Goal: Answer question/provide support: Share knowledge or assist other users

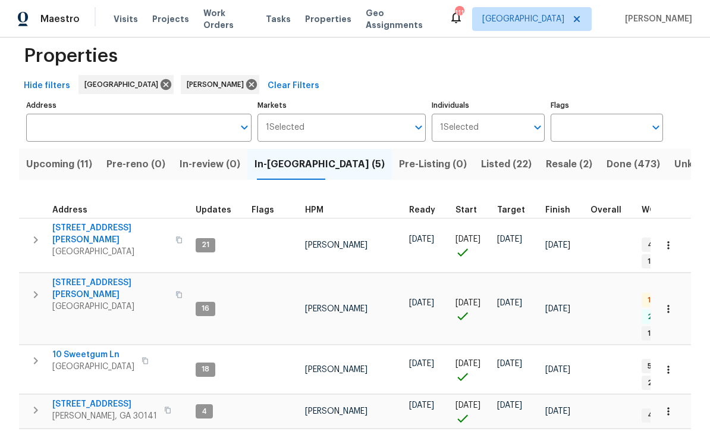
scroll to position [19, 0]
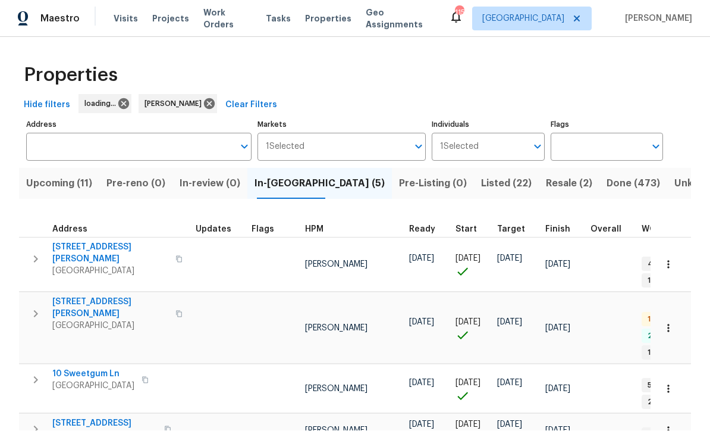
scroll to position [1, 0]
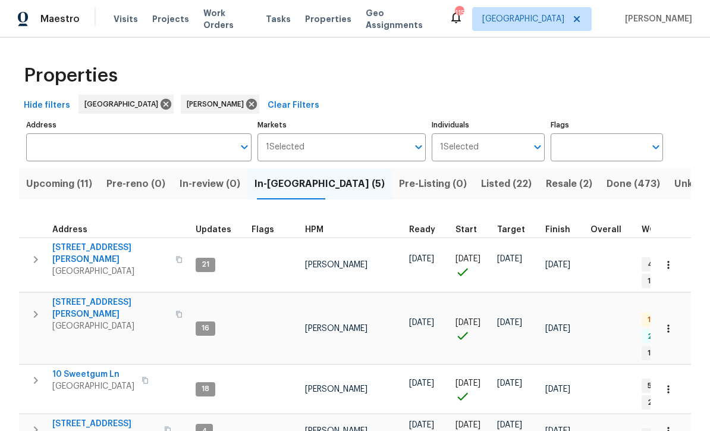
click at [88, 248] on span "306 Cooper Creek Dr" at bounding box center [110, 254] width 116 height 24
click at [67, 296] on span "61 Jeanette St" at bounding box center [110, 308] width 116 height 24
click at [72, 368] on span "10 Sweetgum Ln" at bounding box center [93, 374] width 82 height 12
click at [70, 418] on span "386 Hill Crest Cir" at bounding box center [104, 424] width 105 height 12
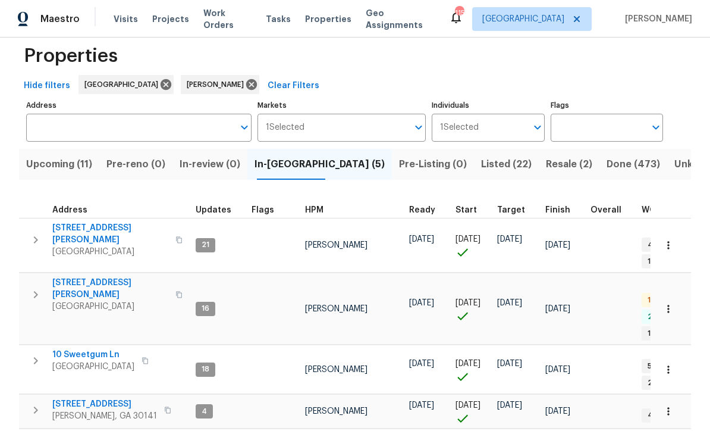
scroll to position [19, 0]
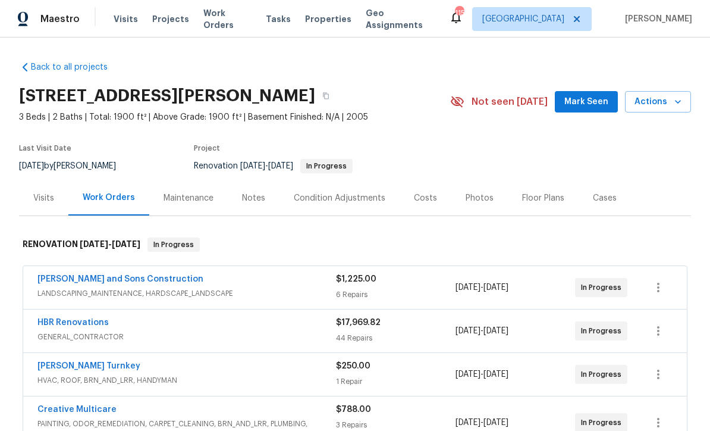
click at [598, 102] on span "Mark Seen" at bounding box center [587, 102] width 44 height 15
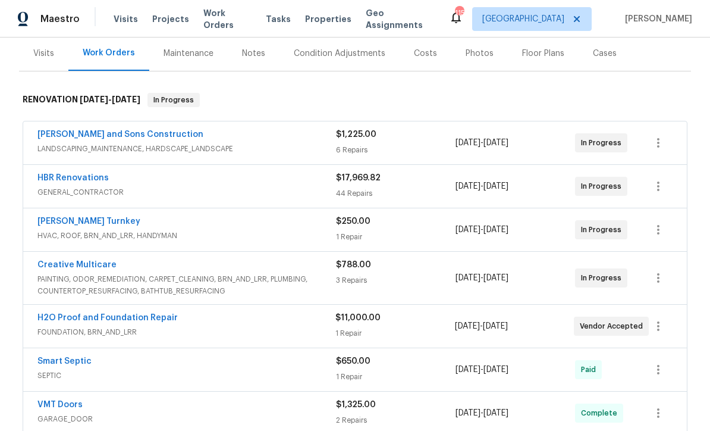
scroll to position [145, 0]
click at [92, 315] on link "H2O Proof and Foundation Repair" at bounding box center [107, 317] width 140 height 8
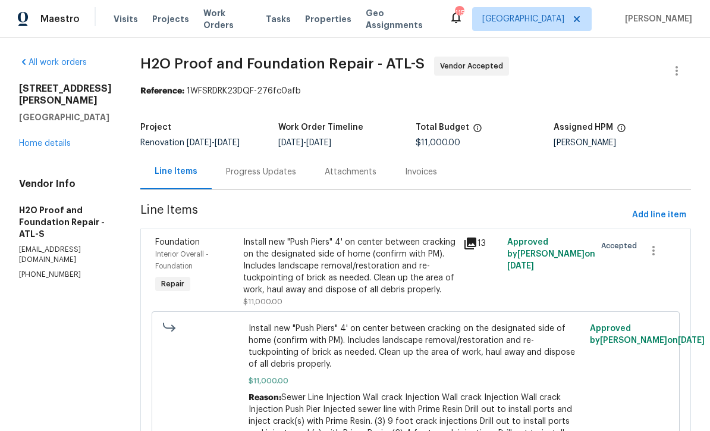
click at [212, 165] on div "Progress Updates" at bounding box center [261, 171] width 99 height 35
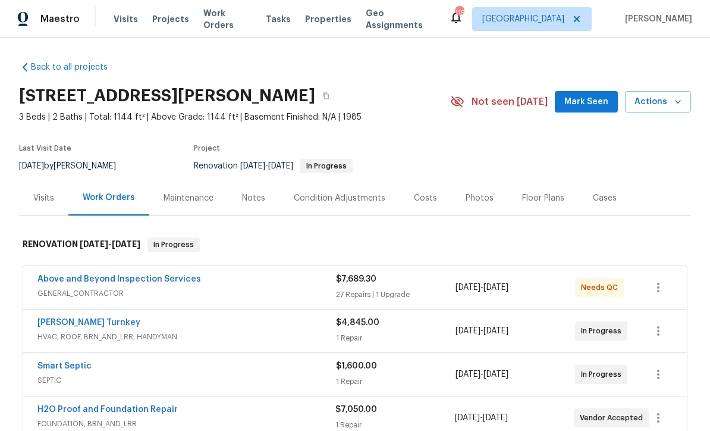
click at [599, 101] on span "Mark Seen" at bounding box center [587, 102] width 44 height 15
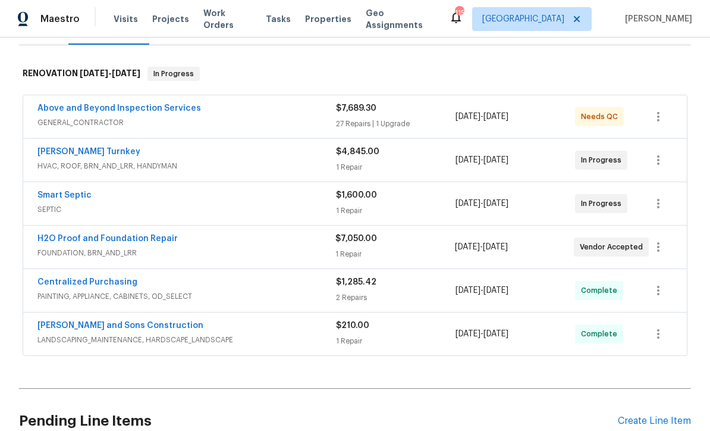
scroll to position [168, 0]
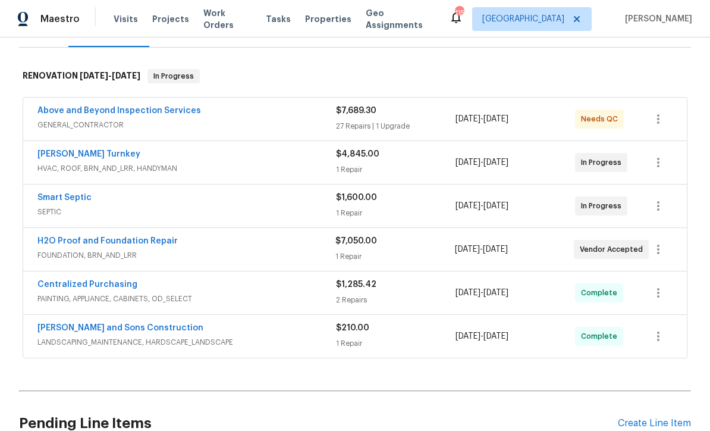
click at [57, 195] on link "Smart Septic" at bounding box center [64, 197] width 54 height 8
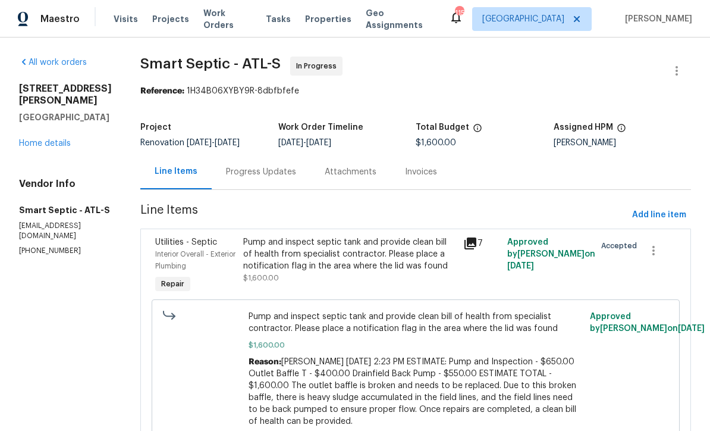
click at [233, 168] on div "Progress Updates" at bounding box center [261, 172] width 70 height 12
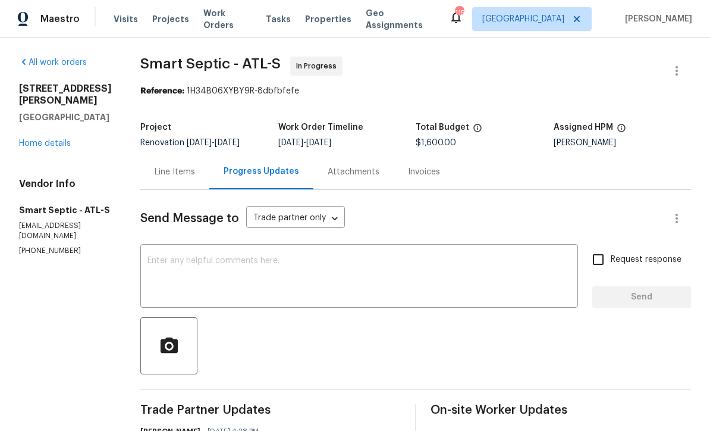
click at [149, 254] on div "x ​" at bounding box center [359, 277] width 438 height 61
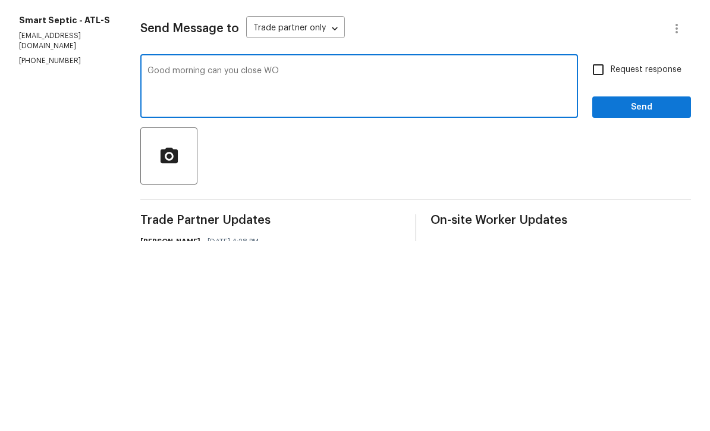
type textarea "Good morning can you close WO"
click at [604, 247] on input "Request response" at bounding box center [598, 259] width 25 height 25
checkbox input "true"
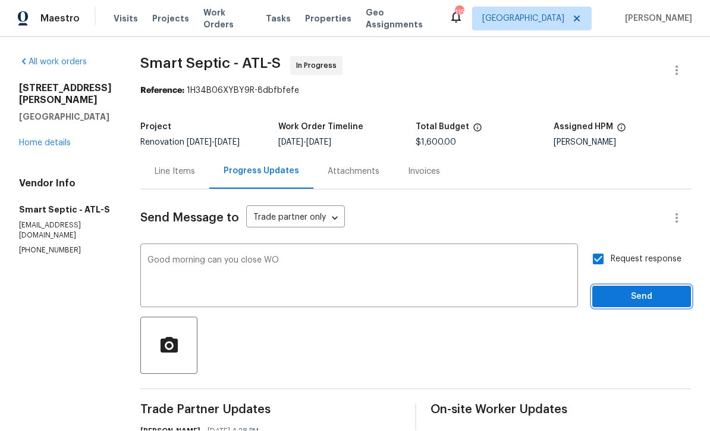
click at [631, 290] on span "Send" at bounding box center [642, 297] width 80 height 15
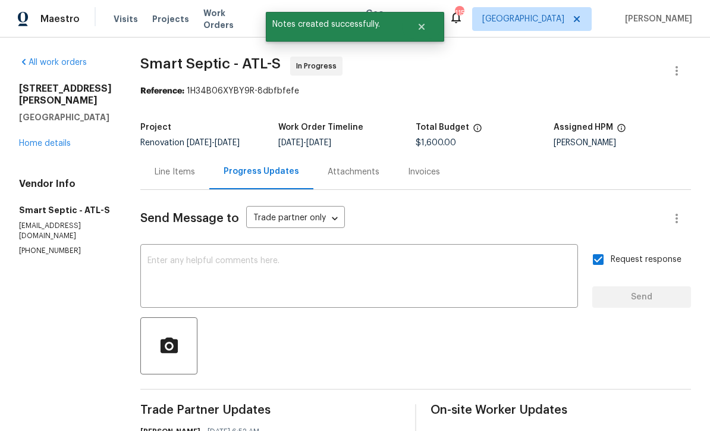
click at [44, 139] on link "Home details" at bounding box center [45, 143] width 52 height 8
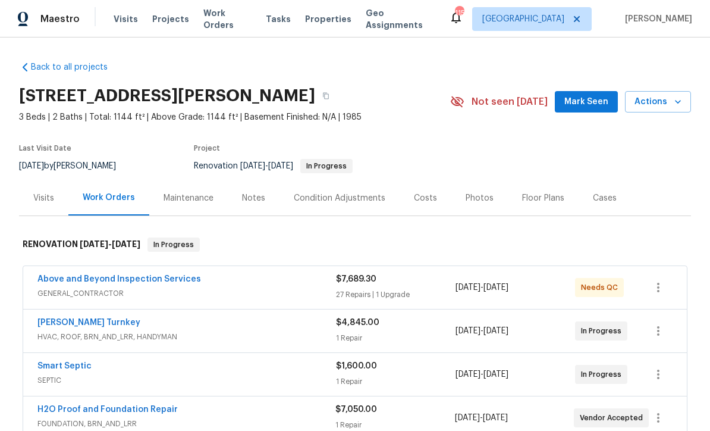
click at [596, 95] on span "Mark Seen" at bounding box center [587, 102] width 44 height 15
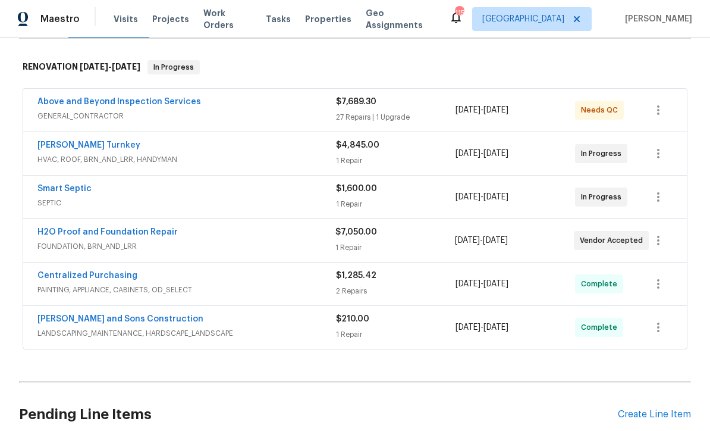
scroll to position [178, 0]
click at [63, 140] on link "[PERSON_NAME] Turnkey" at bounding box center [88, 144] width 103 height 8
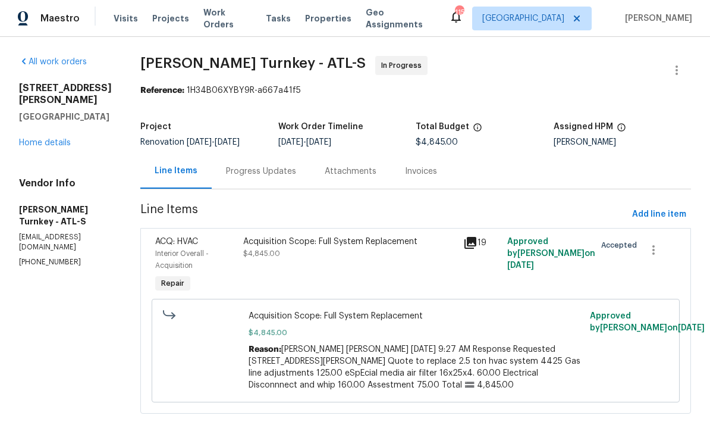
scroll to position [1, 0]
click at [235, 174] on div "Progress Updates" at bounding box center [261, 172] width 70 height 12
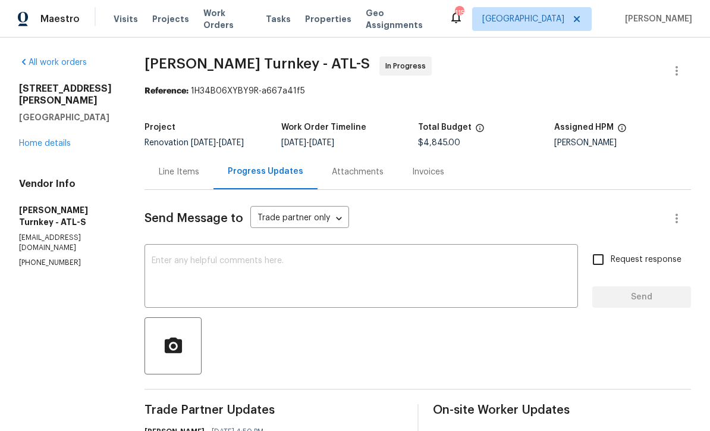
click at [161, 261] on textarea at bounding box center [361, 277] width 419 height 42
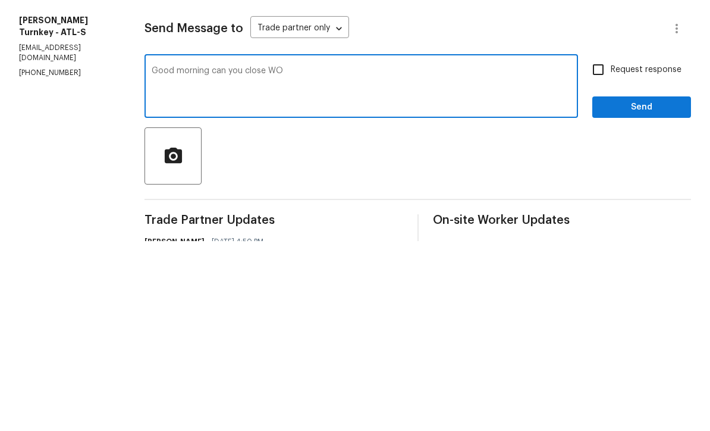
type textarea "Good morning can you close WO"
click at [608, 247] on input "Request response" at bounding box center [598, 259] width 25 height 25
checkbox input "true"
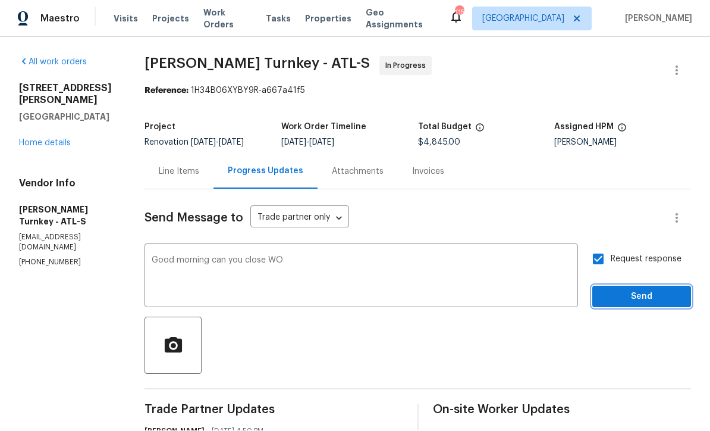
click at [630, 290] on span "Send" at bounding box center [642, 297] width 80 height 15
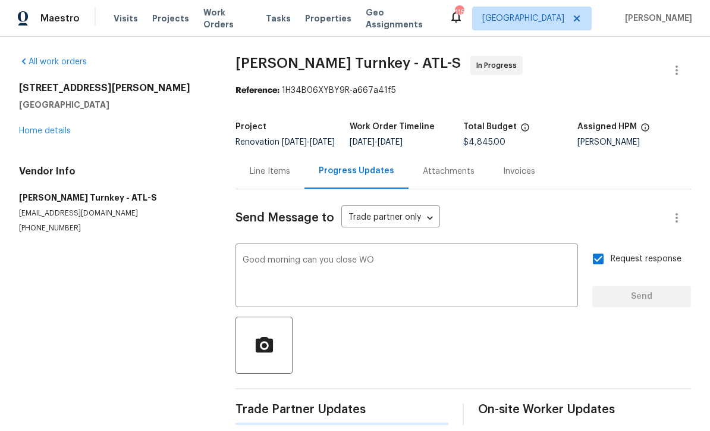
scroll to position [23, 0]
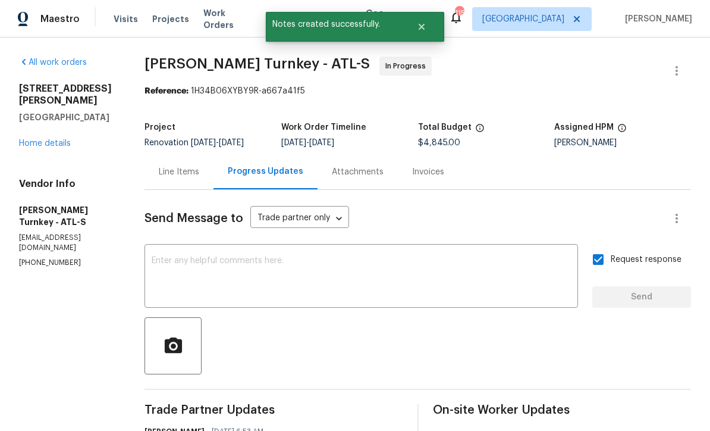
click at [38, 101] on div "61 Jeanette St Dallas, GA 30157 Home details" at bounding box center [67, 116] width 97 height 67
click at [35, 139] on link "Home details" at bounding box center [45, 143] width 52 height 8
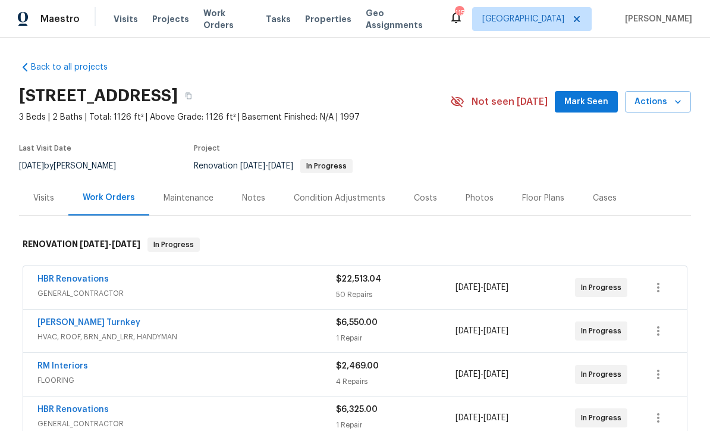
click at [592, 104] on span "Mark Seen" at bounding box center [587, 102] width 44 height 15
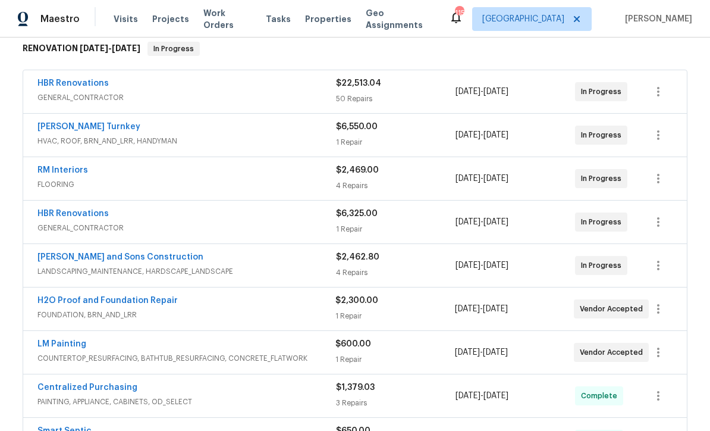
scroll to position [198, 0]
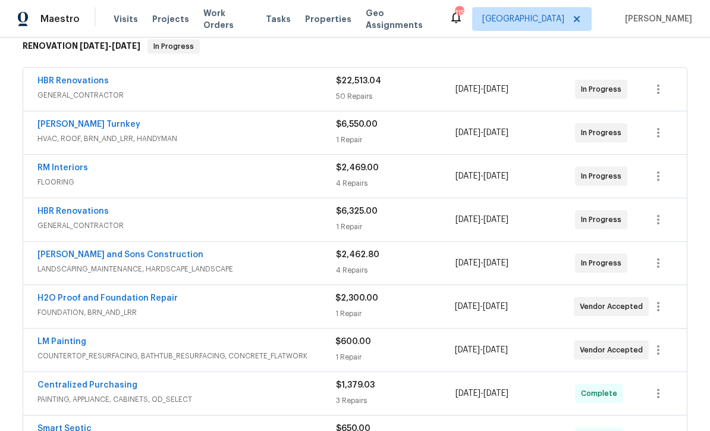
click at [90, 256] on link "[PERSON_NAME] and Sons Construction" at bounding box center [120, 254] width 166 height 8
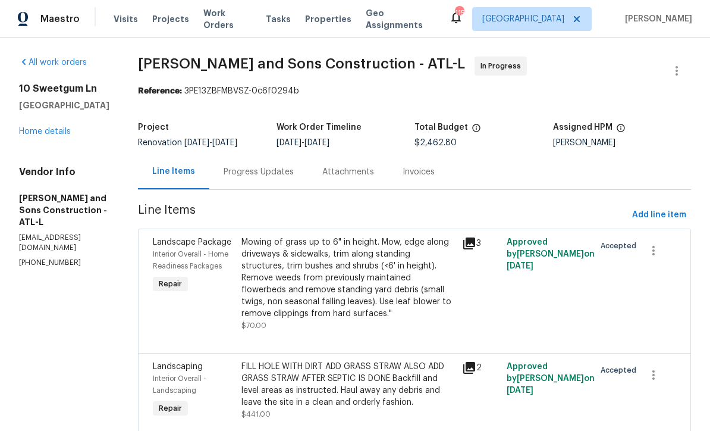
click at [37, 136] on link "Home details" at bounding box center [45, 131] width 52 height 8
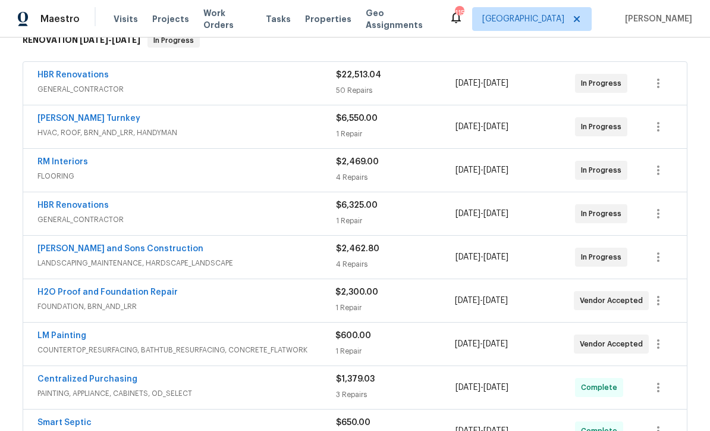
scroll to position [258, 0]
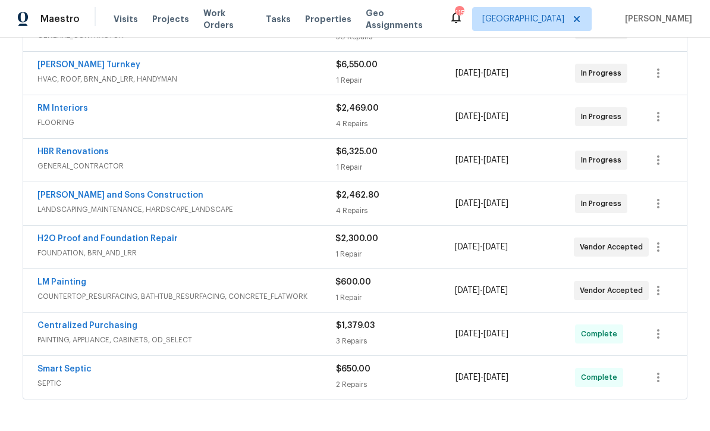
click at [89, 238] on link "H2O Proof and Foundation Repair" at bounding box center [107, 238] width 140 height 8
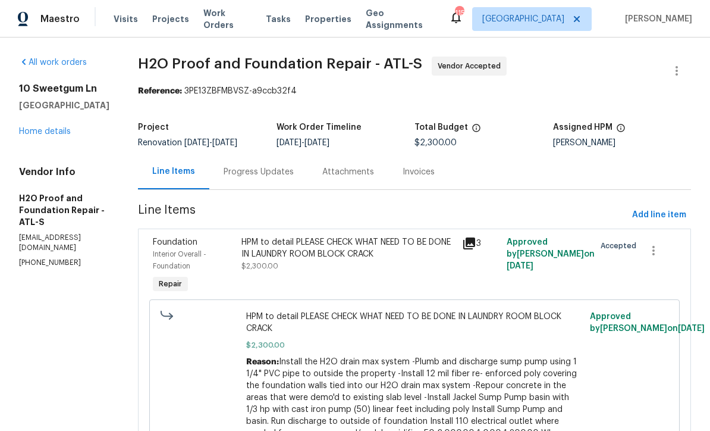
click at [224, 171] on div "Progress Updates" at bounding box center [259, 172] width 70 height 12
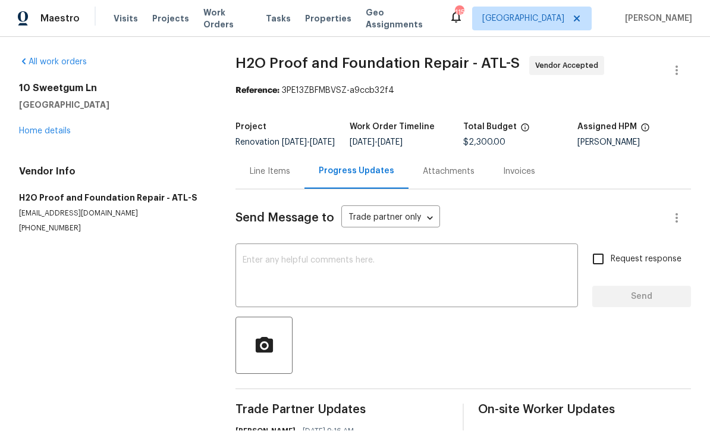
click at [259, 166] on div "Line Items" at bounding box center [270, 172] width 40 height 12
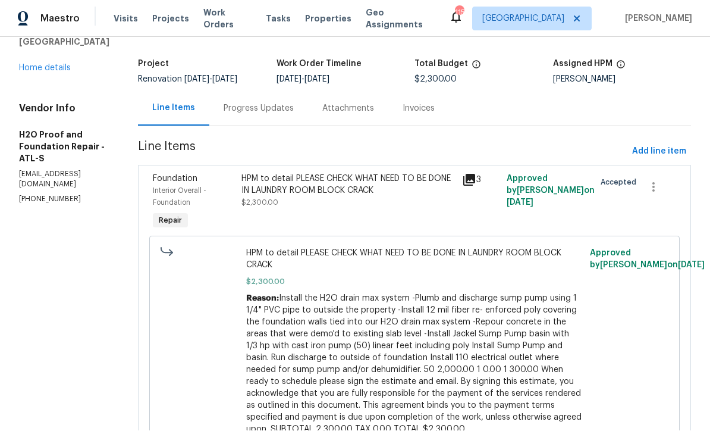
scroll to position [62, 0]
click at [224, 104] on div "Progress Updates" at bounding box center [259, 110] width 70 height 12
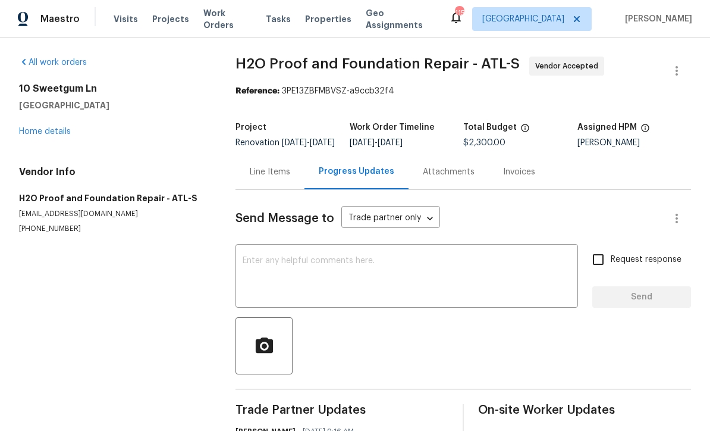
click at [246, 256] on textarea at bounding box center [407, 277] width 328 height 42
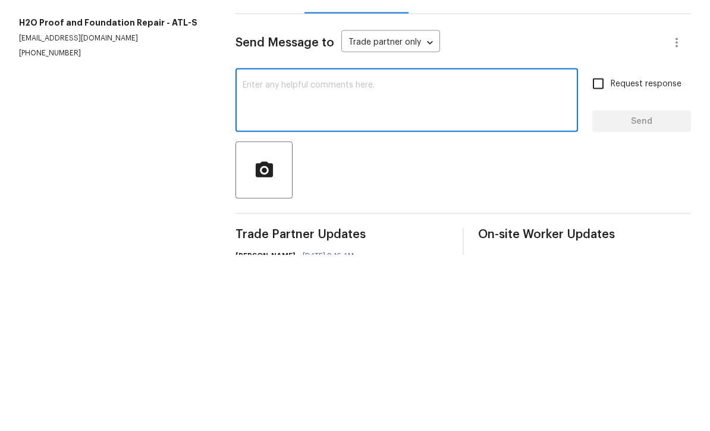
type textarea "D"
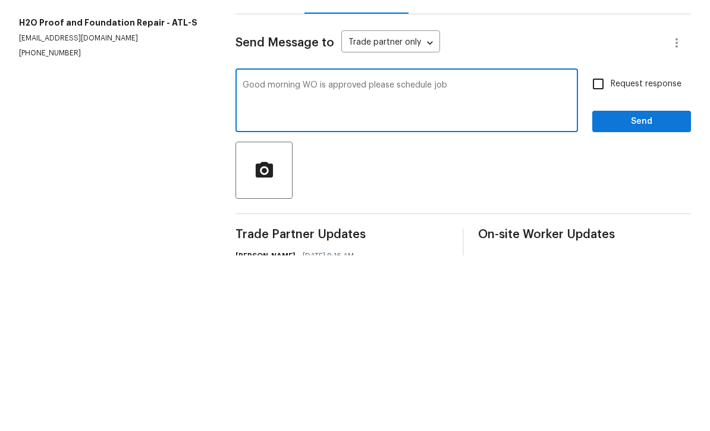
type textarea "Good morning WO is approved please schedule job"
click at [606, 247] on input "Request response" at bounding box center [598, 259] width 25 height 25
checkbox input "true"
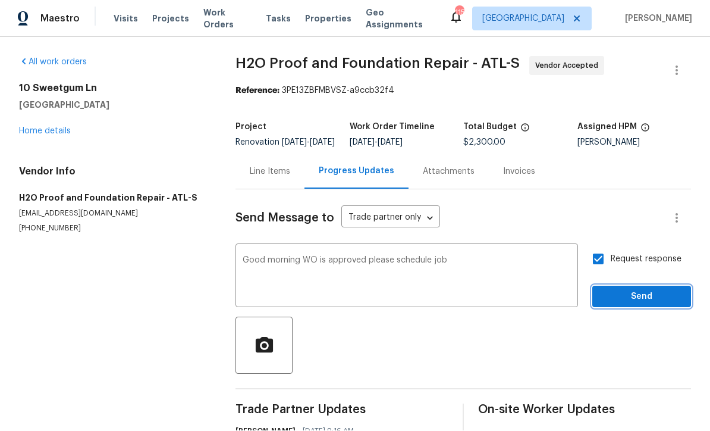
click at [644, 290] on span "Send" at bounding box center [642, 297] width 80 height 15
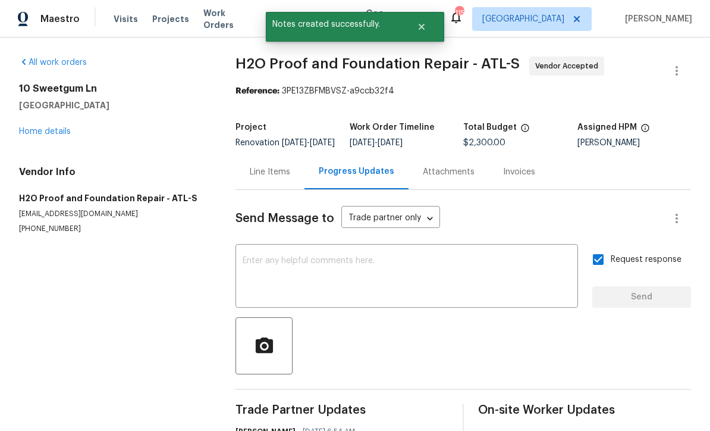
click at [45, 127] on link "Home details" at bounding box center [45, 131] width 52 height 8
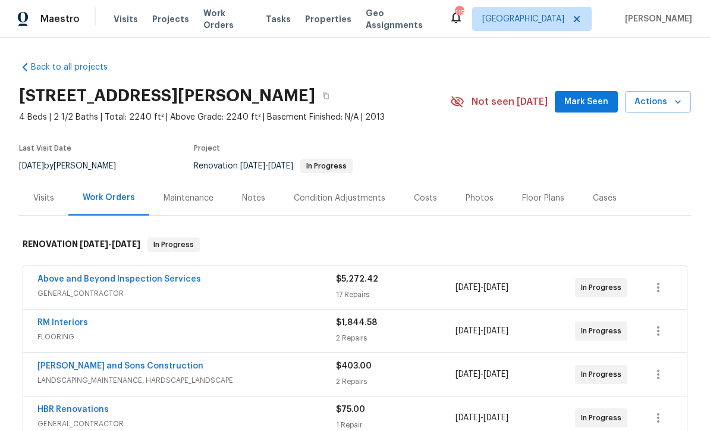
click at [575, 104] on span "Mark Seen" at bounding box center [587, 102] width 44 height 15
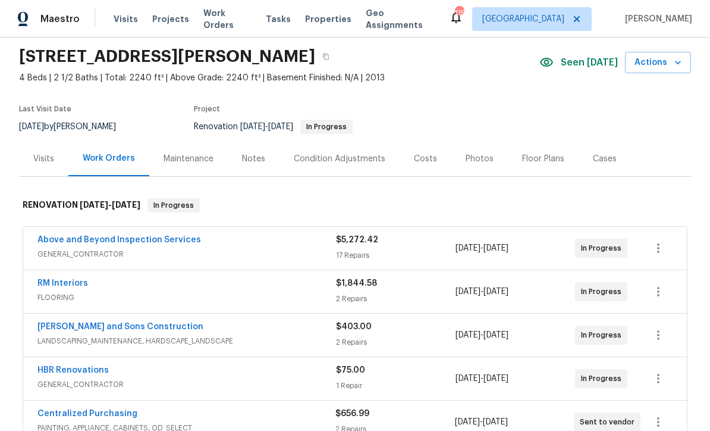
scroll to position [26, 0]
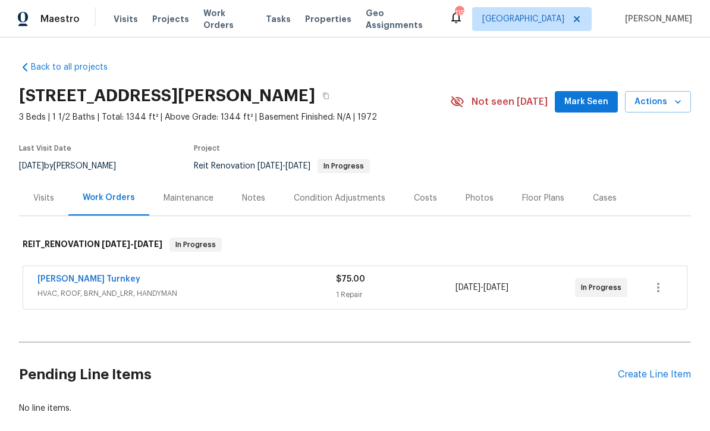
click at [582, 105] on span "Mark Seen" at bounding box center [587, 102] width 44 height 15
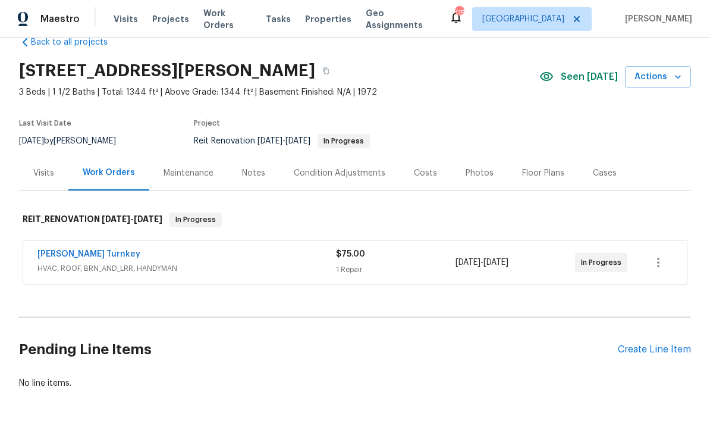
scroll to position [24, 0]
click at [250, 173] on div "Notes" at bounding box center [253, 174] width 23 height 12
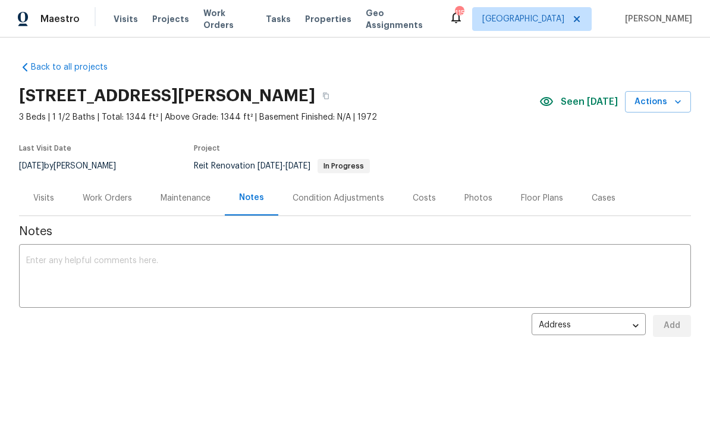
click at [102, 198] on div "Work Orders" at bounding box center [107, 198] width 49 height 12
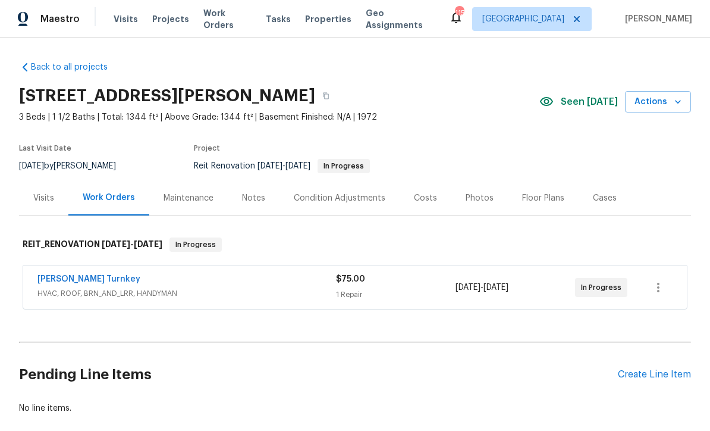
click at [60, 275] on link "[PERSON_NAME] Turnkey" at bounding box center [88, 279] width 103 height 8
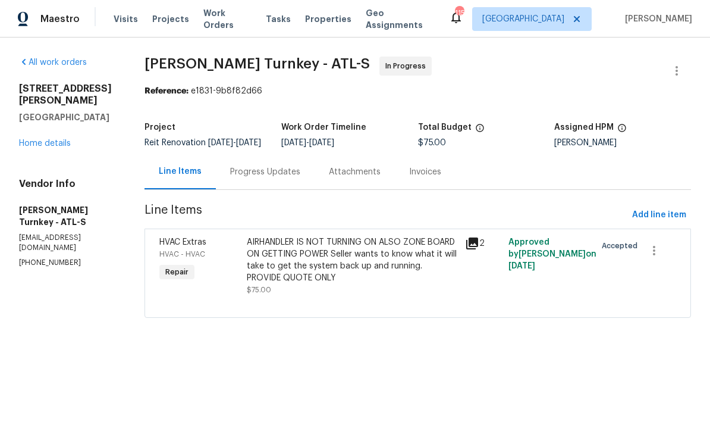
click at [242, 177] on div "Progress Updates" at bounding box center [265, 172] width 70 height 12
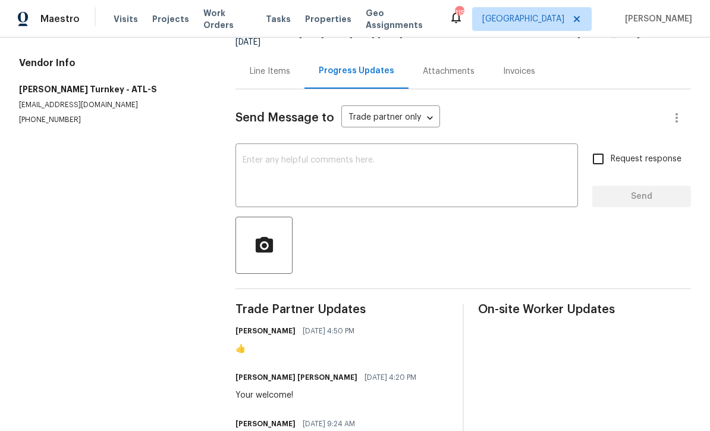
scroll to position [83, 0]
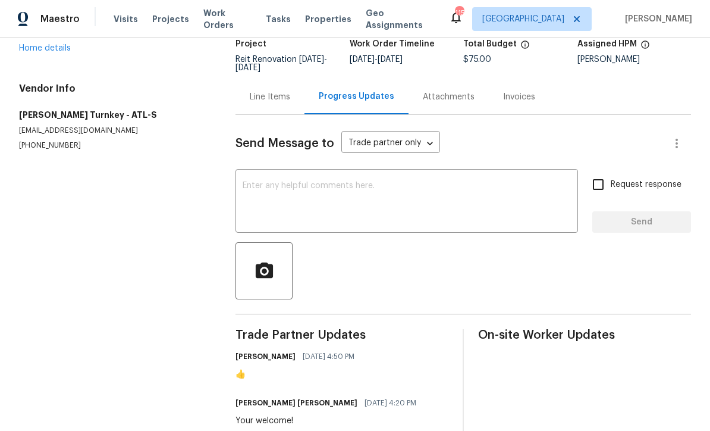
click at [246, 176] on div "x ​" at bounding box center [407, 202] width 343 height 61
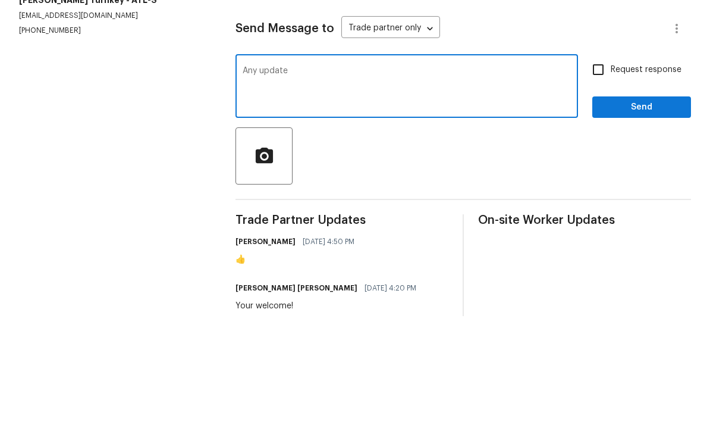
type textarea "Any update"
click at [594, 172] on input "Request response" at bounding box center [598, 184] width 25 height 25
checkbox input "true"
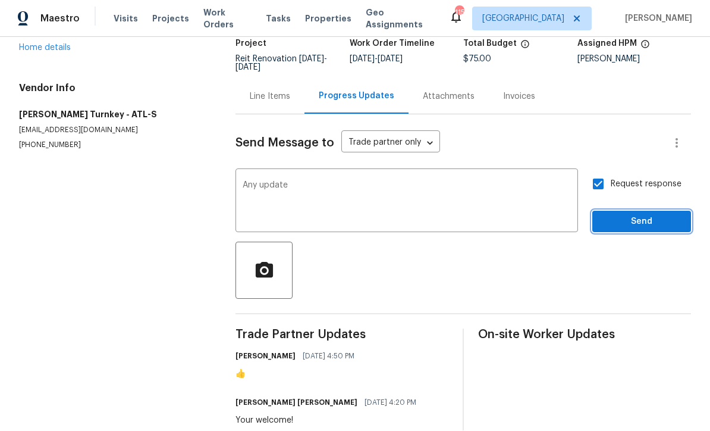
click at [626, 215] on span "Send" at bounding box center [642, 222] width 80 height 15
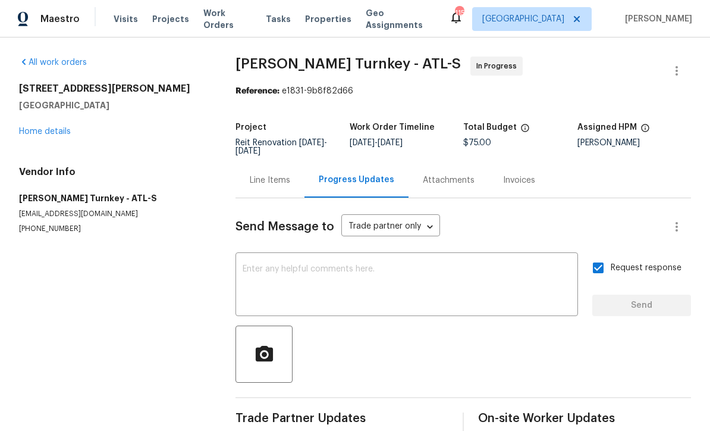
scroll to position [0, 0]
